Goal: Information Seeking & Learning: Learn about a topic

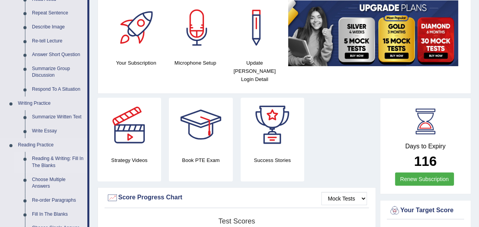
scroll to position [213, 0]
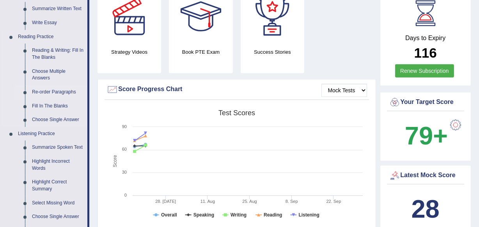
click at [55, 94] on link "Re-order Paragraphs" at bounding box center [57, 92] width 59 height 14
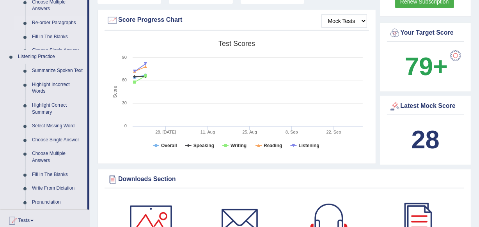
scroll to position [510, 0]
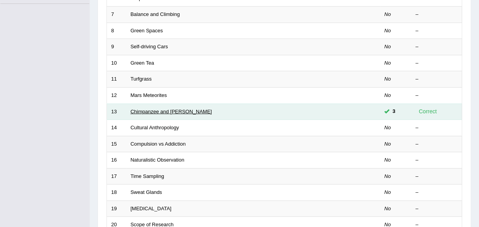
click at [157, 111] on link "Chimpanzee and [PERSON_NAME]" at bounding box center [171, 112] width 81 height 6
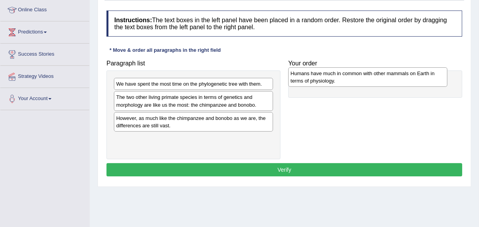
drag, startPoint x: 155, startPoint y: 124, endPoint x: 329, endPoint y: 79, distance: 180.0
click at [329, 79] on div "Humans have much in common with other mammals on Earth in terms of physiology." at bounding box center [367, 76] width 159 height 19
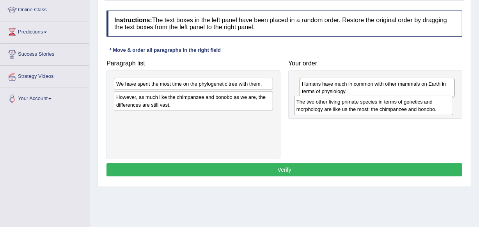
drag, startPoint x: 183, startPoint y: 104, endPoint x: 363, endPoint y: 109, distance: 180.2
click at [363, 109] on div "The two other living primate species in terms of genetics and morphology are li…" at bounding box center [373, 105] width 159 height 19
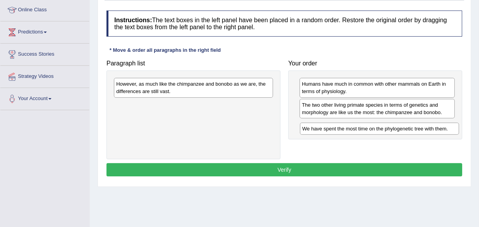
drag, startPoint x: 205, startPoint y: 85, endPoint x: 391, endPoint y: 129, distance: 191.2
click at [391, 129] on div "We have spent the most time on the phylogenetic tree with them." at bounding box center [379, 129] width 159 height 12
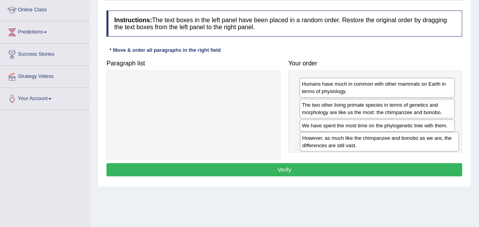
drag, startPoint x: 174, startPoint y: 93, endPoint x: 361, endPoint y: 147, distance: 194.0
click at [361, 147] on div "However, as much like the chimpanzee and bonobo as we are, the differences are …" at bounding box center [379, 141] width 159 height 19
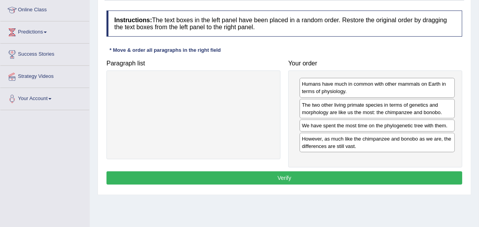
click at [368, 181] on button "Verify" at bounding box center [284, 178] width 356 height 13
